Goal: Task Accomplishment & Management: Use online tool/utility

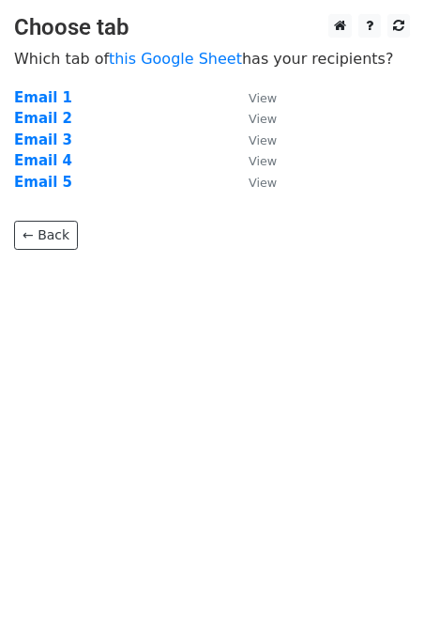
click at [103, 351] on html "Choose tab Which tab of this Google Sheet has your recipients? Email 1 View Ema…" at bounding box center [212, 317] width 424 height 634
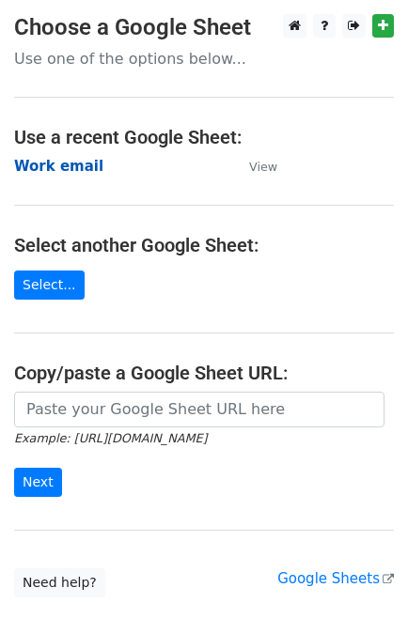
click at [70, 168] on strong "Work email" at bounding box center [58, 166] width 89 height 17
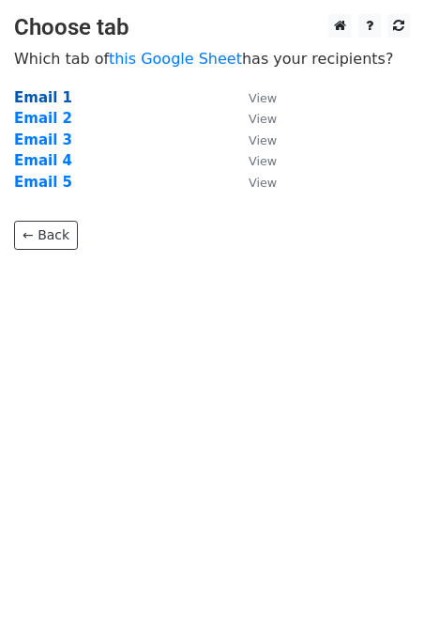
click at [48, 105] on strong "Email 1" at bounding box center [43, 97] width 58 height 17
click at [26, 97] on strong "Email 1" at bounding box center [43, 97] width 58 height 17
click at [217, 383] on html "Choose tab Which tab of this Google Sheet has your recipients? Email 1 View Ema…" at bounding box center [212, 317] width 424 height 634
click at [52, 94] on strong "Email 1" at bounding box center [43, 97] width 58 height 17
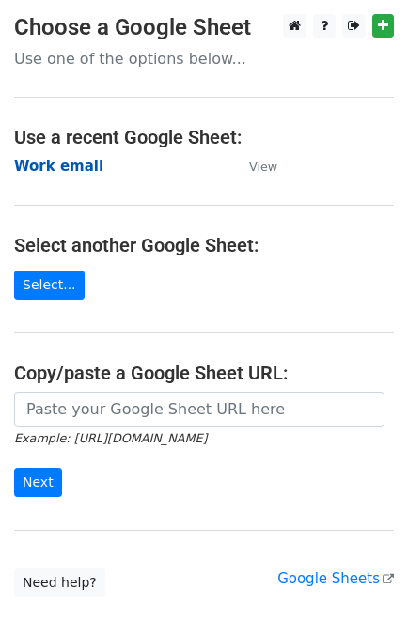
click at [60, 170] on strong "Work email" at bounding box center [58, 166] width 89 height 17
click at [42, 167] on strong "Work email" at bounding box center [58, 166] width 89 height 17
click at [40, 162] on strong "Work email" at bounding box center [58, 166] width 89 height 17
click at [45, 160] on strong "Work email" at bounding box center [58, 166] width 89 height 17
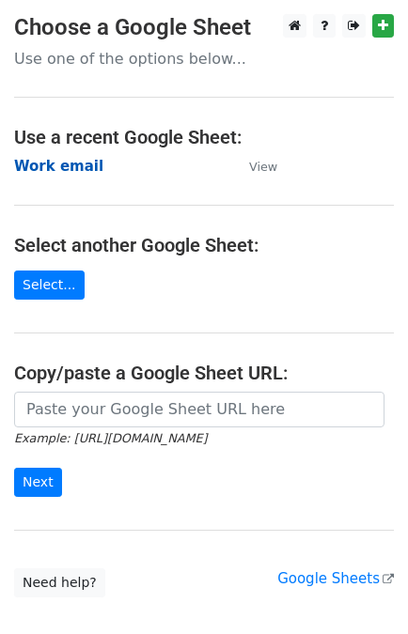
click at [44, 163] on strong "Work email" at bounding box center [58, 166] width 89 height 17
click at [67, 164] on strong "Work email" at bounding box center [58, 166] width 89 height 17
click at [62, 169] on strong "Work email" at bounding box center [58, 166] width 89 height 17
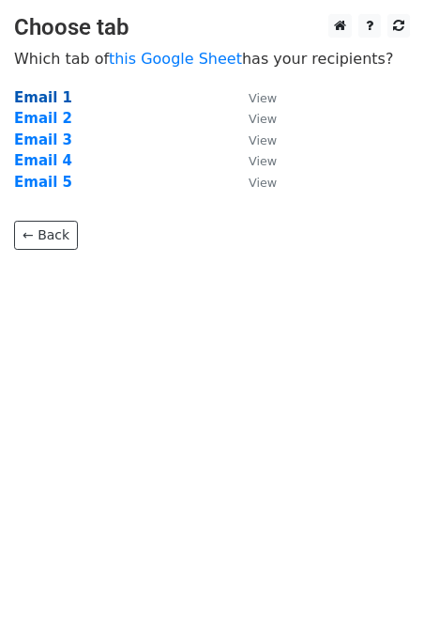
click at [53, 92] on strong "Email 1" at bounding box center [43, 97] width 58 height 17
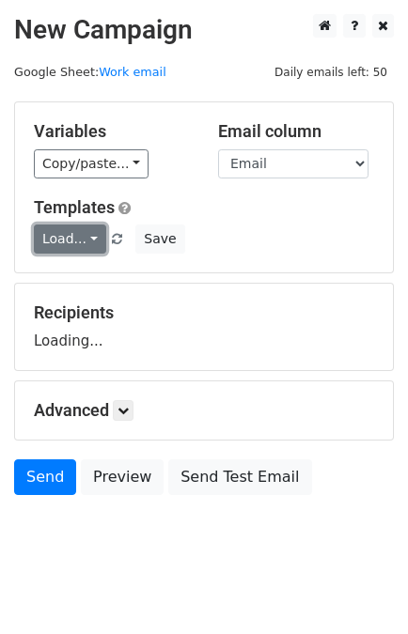
click at [67, 239] on link "Load..." at bounding box center [70, 238] width 72 height 29
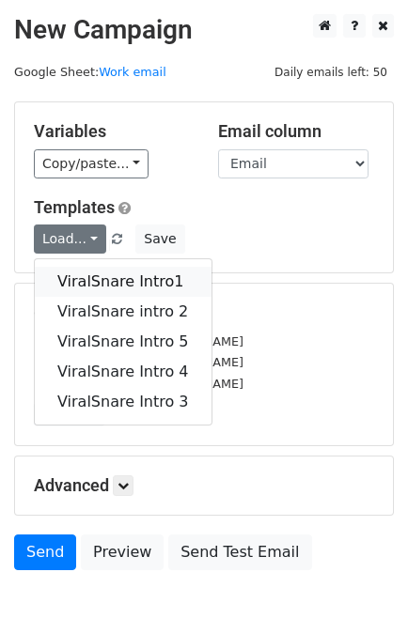
click at [92, 279] on link "ViralSnare Intro1" at bounding box center [123, 282] width 177 height 30
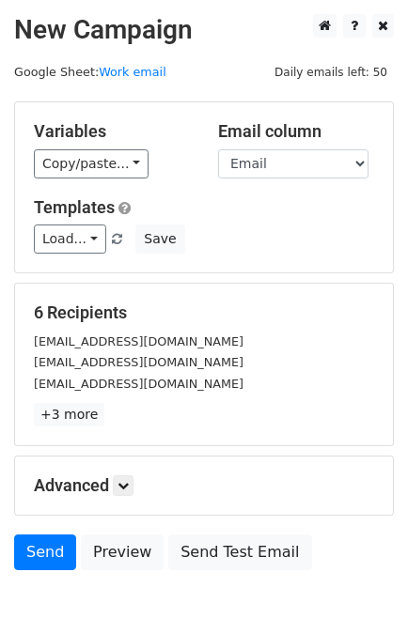
scroll to position [92, 0]
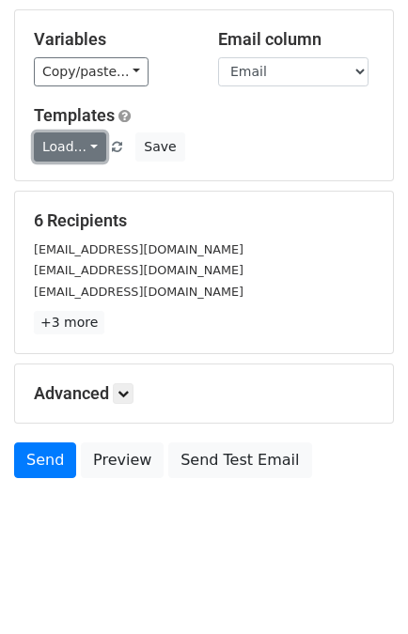
click at [57, 137] on link "Load..." at bounding box center [70, 146] width 72 height 29
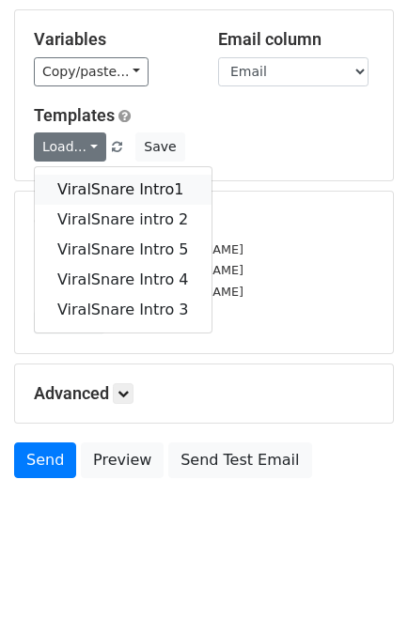
click at [94, 189] on link "ViralSnare Intro1" at bounding box center [123, 190] width 177 height 30
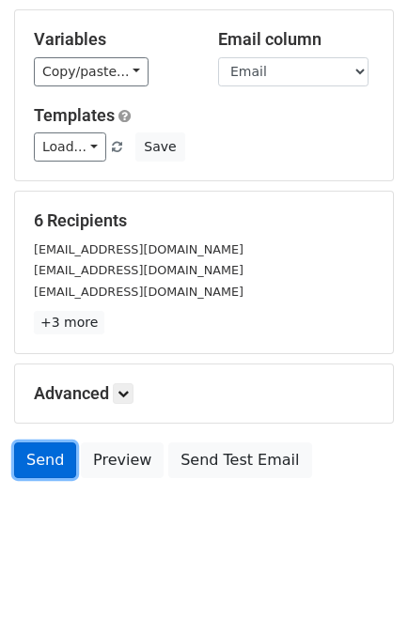
click at [45, 456] on link "Send" at bounding box center [45, 460] width 62 height 36
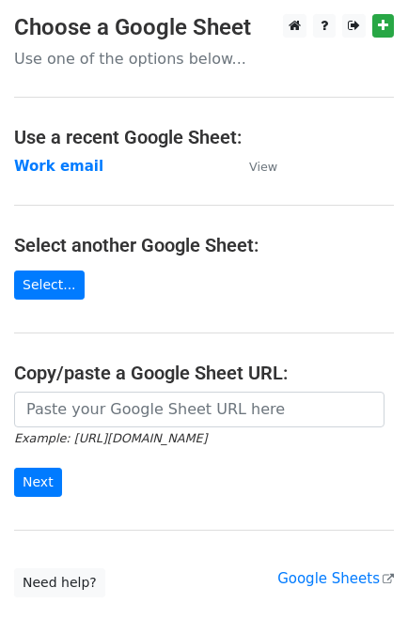
click at [64, 177] on main "Choose a Google Sheet Use one of the options below... Use a recent Google Sheet…" at bounding box center [204, 305] width 408 height 583
click at [64, 164] on strong "Work email" at bounding box center [58, 166] width 89 height 17
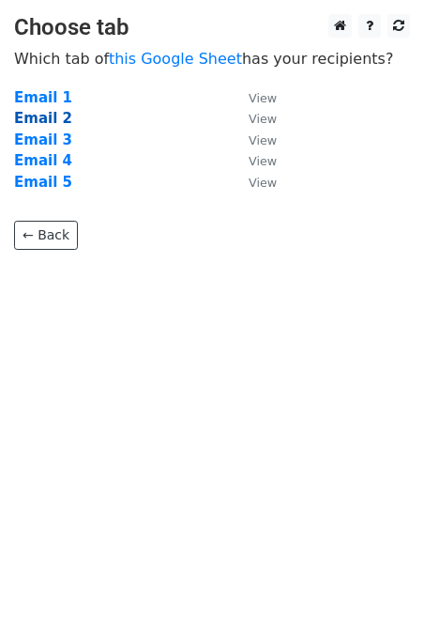
click at [40, 114] on strong "Email 2" at bounding box center [43, 118] width 58 height 17
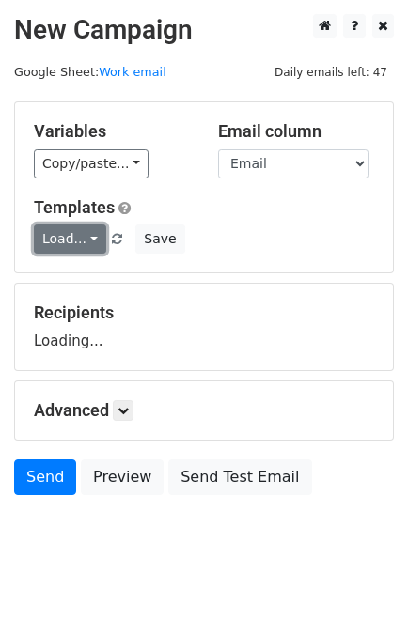
click at [67, 235] on link "Load..." at bounding box center [70, 238] width 72 height 29
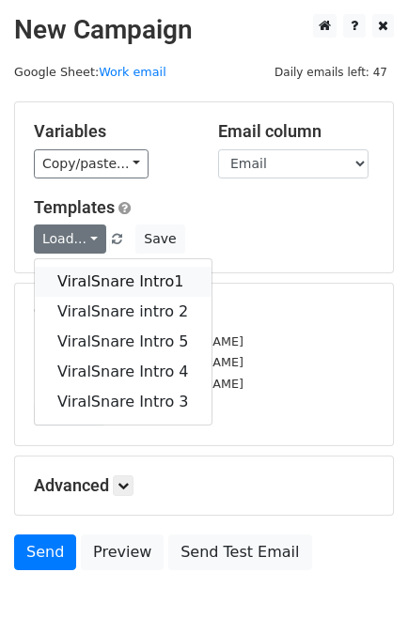
click at [89, 267] on link "ViralSnare Intro1" at bounding box center [123, 282] width 177 height 30
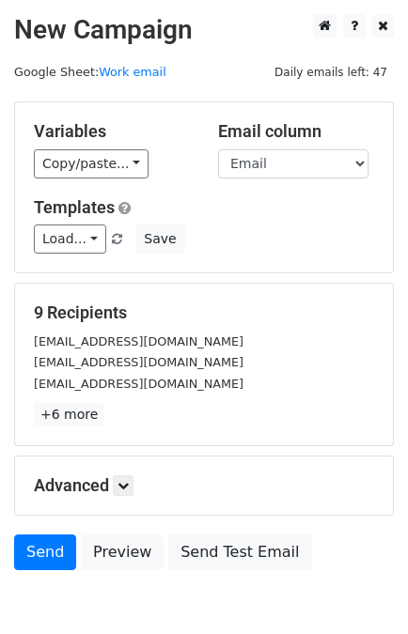
scroll to position [92, 0]
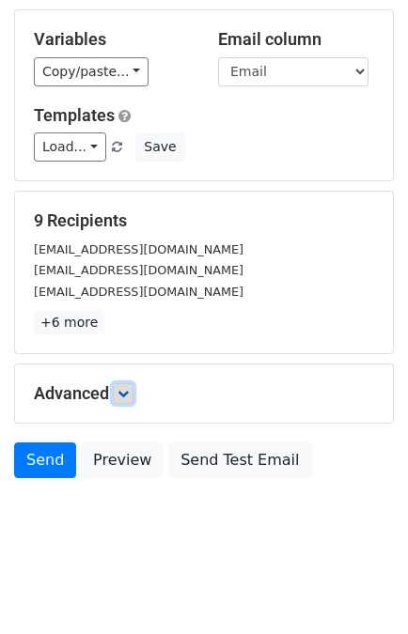
click at [124, 391] on icon at bounding box center [122, 393] width 11 height 11
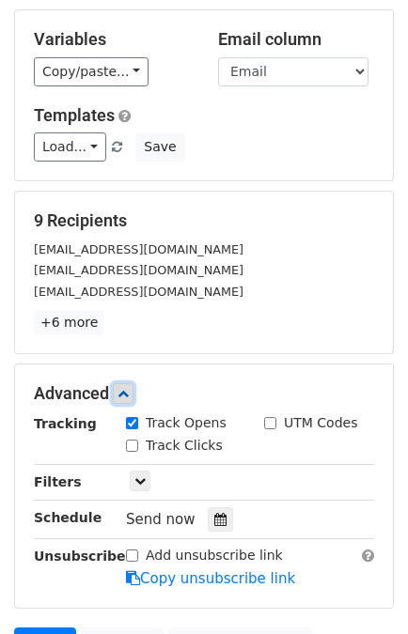
scroll to position [275, 0]
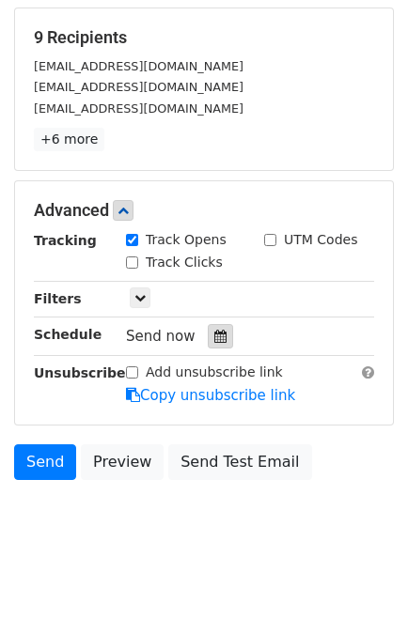
click at [214, 338] on icon at bounding box center [220, 336] width 12 height 13
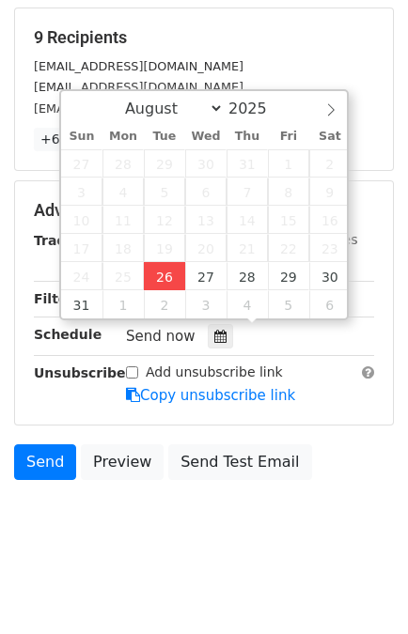
type input "2025-08-26 15:49"
type input "03"
type input "49"
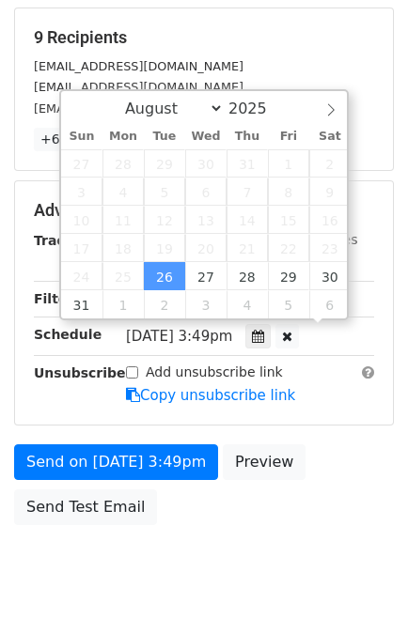
scroll to position [0, 0]
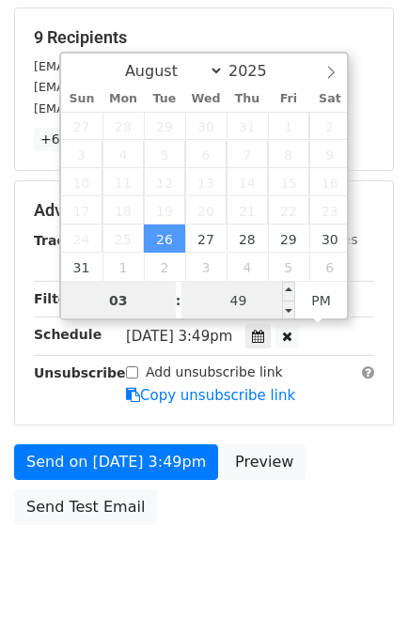
type input "2025-09-04 15:49"
select select "8"
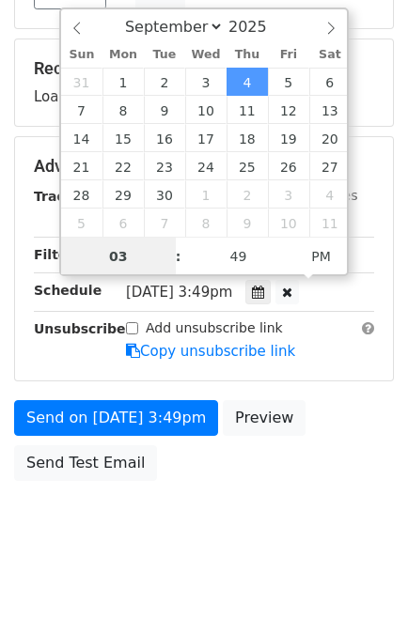
scroll to position [275, 0]
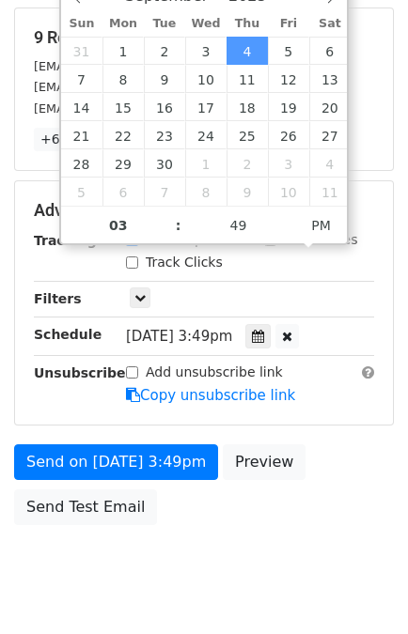
click at [245, 261] on div "Track Clicks" at bounding box center [181, 264] width 138 height 23
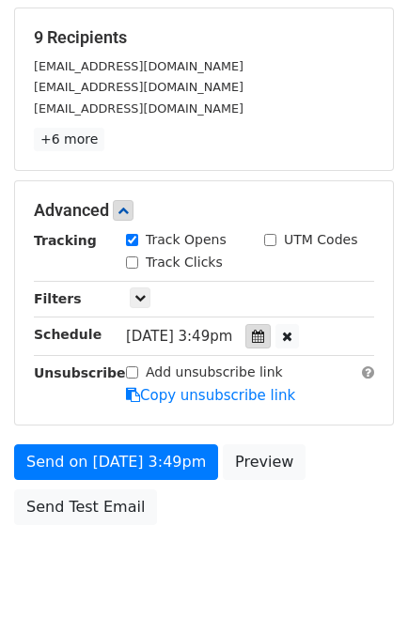
click at [263, 330] on icon at bounding box center [258, 336] width 12 height 13
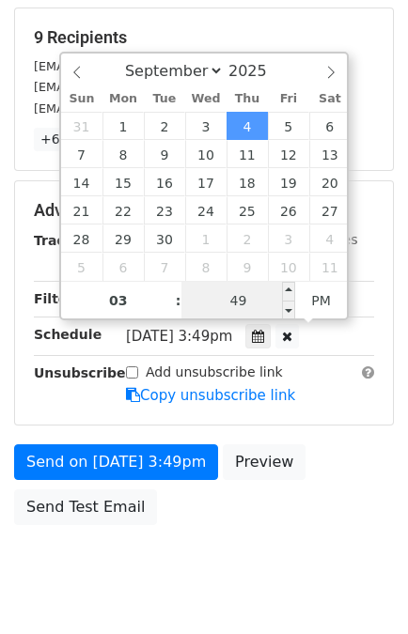
click at [239, 300] on input "49" at bounding box center [238, 301] width 115 height 38
type input "55"
type input "2025-09-04 15:55"
click at [327, 456] on div "Send on Sep 4 at 3:49pm Preview Send Test Email" at bounding box center [204, 489] width 408 height 90
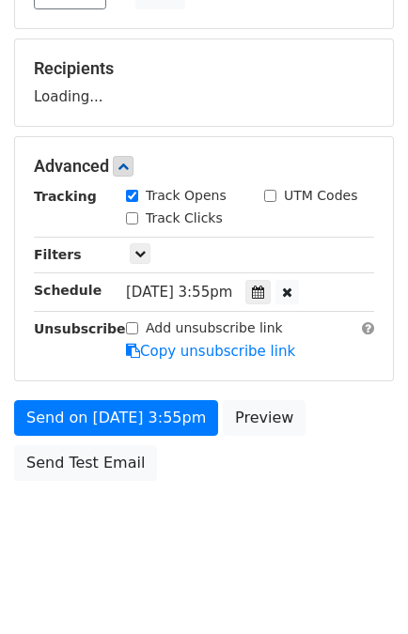
scroll to position [319, 0]
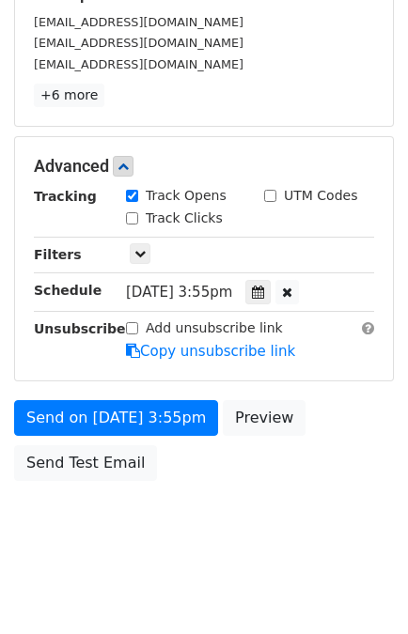
click at [177, 501] on body "New Campaign Daily emails left: 47 Google Sheet: Work email Variables Copy/past…" at bounding box center [204, 130] width 408 height 870
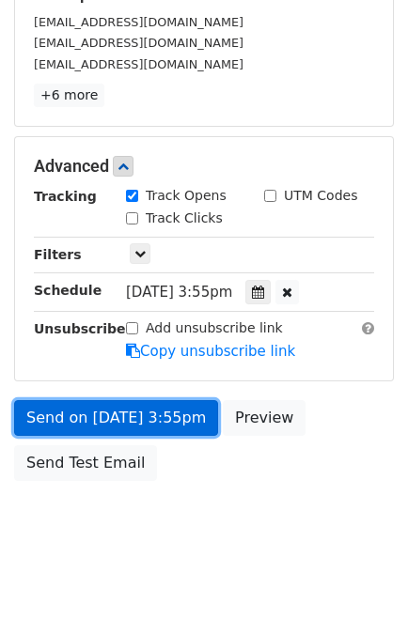
click at [106, 416] on link "Send on Sep 4 at 3:55pm" at bounding box center [116, 418] width 204 height 36
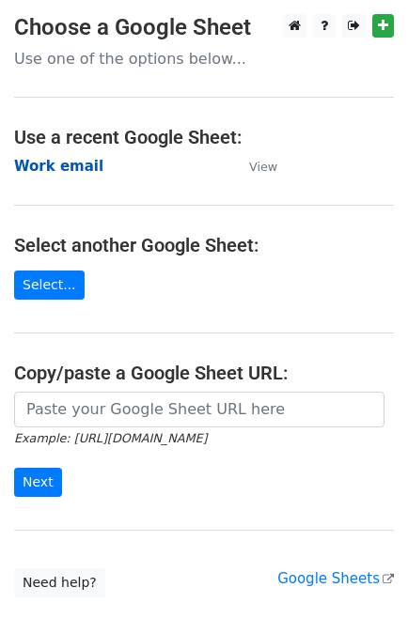
click at [62, 158] on strong "Work email" at bounding box center [58, 166] width 89 height 17
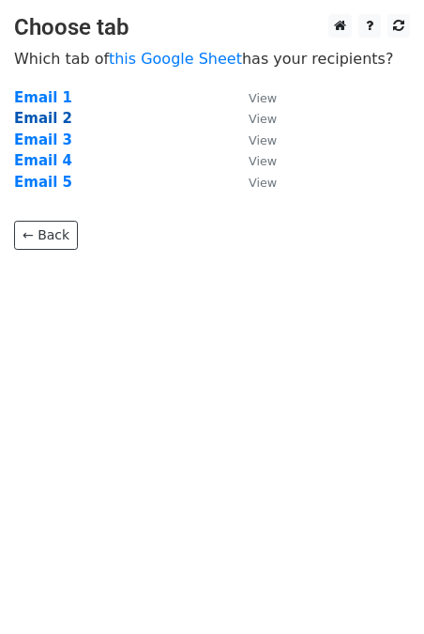
click at [49, 117] on strong "Email 2" at bounding box center [43, 118] width 58 height 17
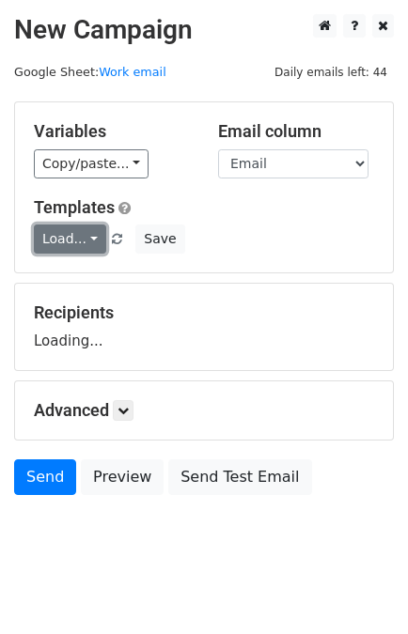
click at [64, 242] on link "Load..." at bounding box center [70, 238] width 72 height 29
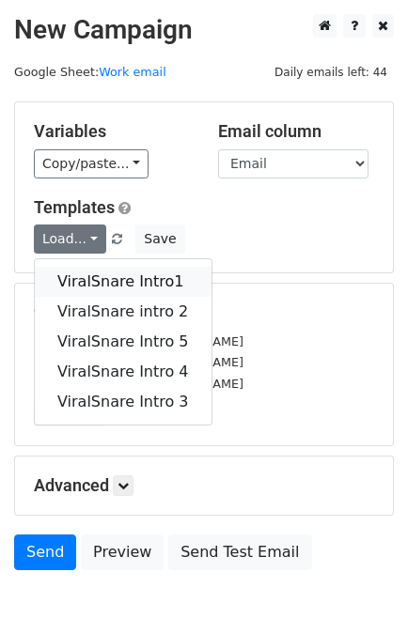
click at [93, 278] on link "ViralSnare Intro1" at bounding box center [123, 282] width 177 height 30
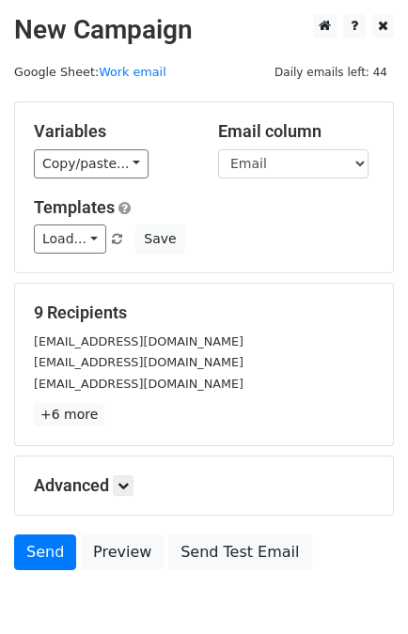
scroll to position [92, 0]
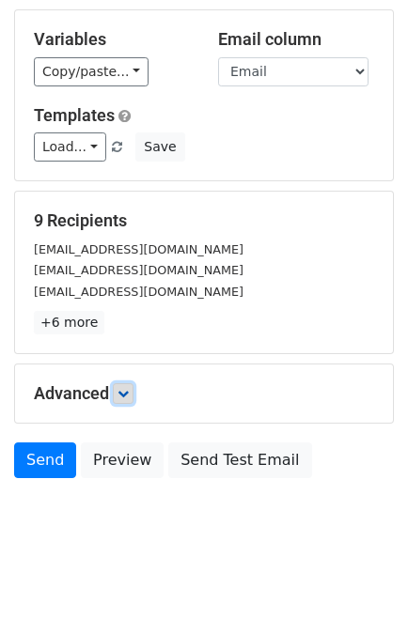
click at [126, 393] on icon at bounding box center [122, 393] width 11 height 11
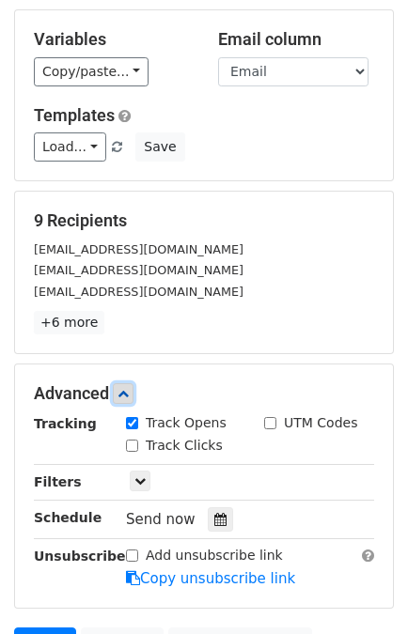
scroll to position [275, 0]
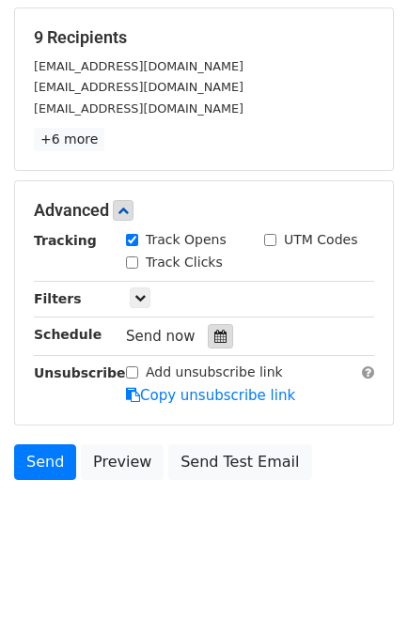
click at [212, 341] on div at bounding box center [220, 336] width 25 height 24
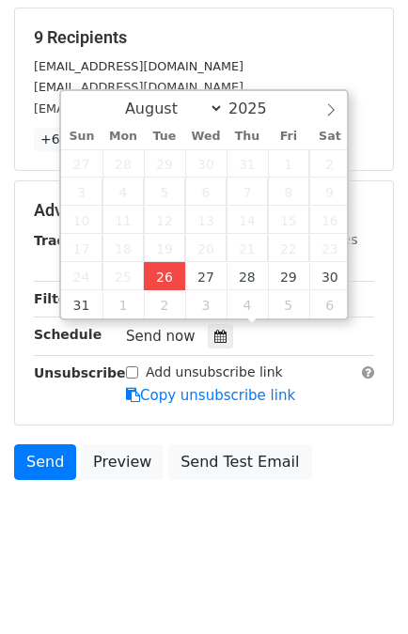
type input "[DATE] 15:49"
type input "03"
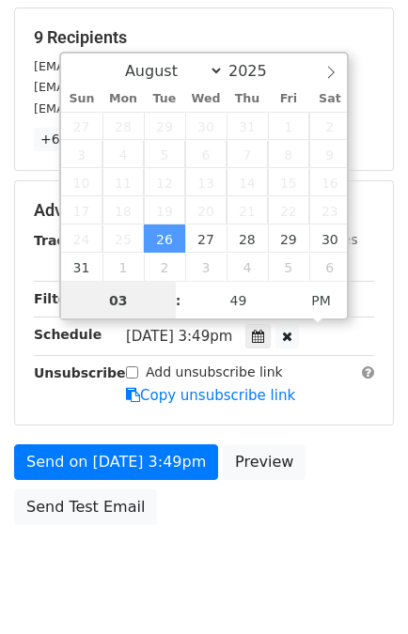
scroll to position [244, 0]
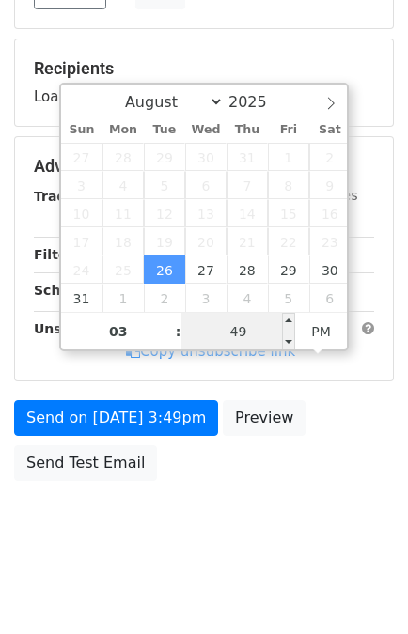
click at [233, 321] on input "49" at bounding box center [238, 332] width 115 height 38
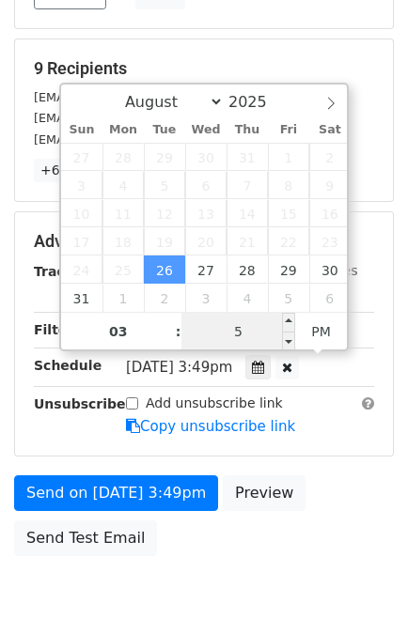
type input "59"
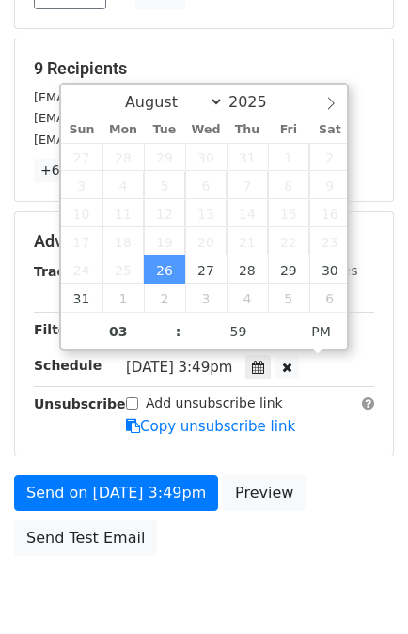
type input "[DATE] 15:59"
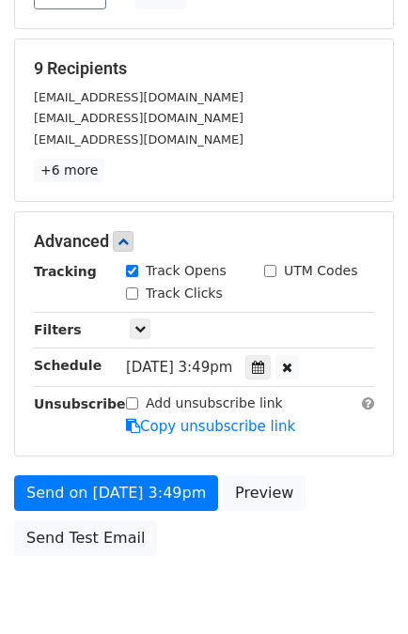
click at [328, 475] on div "Send on [DATE] 3:49pm Preview Send Test Email" at bounding box center [204, 520] width 408 height 90
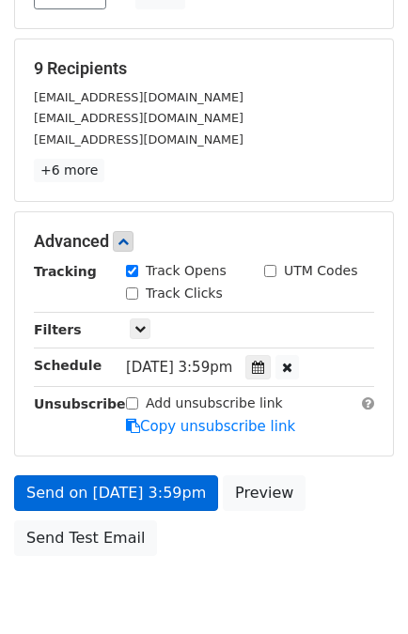
scroll to position [319, 0]
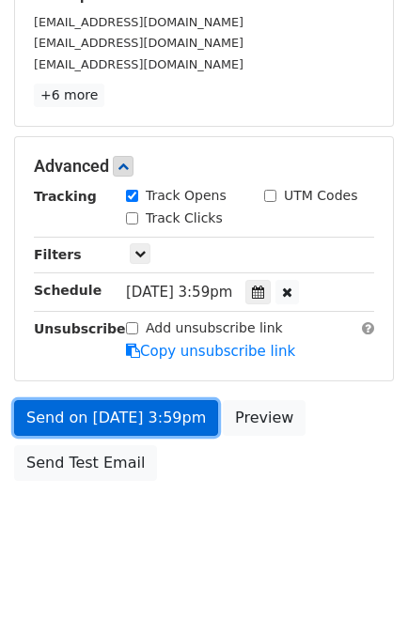
click at [67, 423] on link "Send on [DATE] 3:59pm" at bounding box center [116, 418] width 204 height 36
